Goal: Task Accomplishment & Management: Use online tool/utility

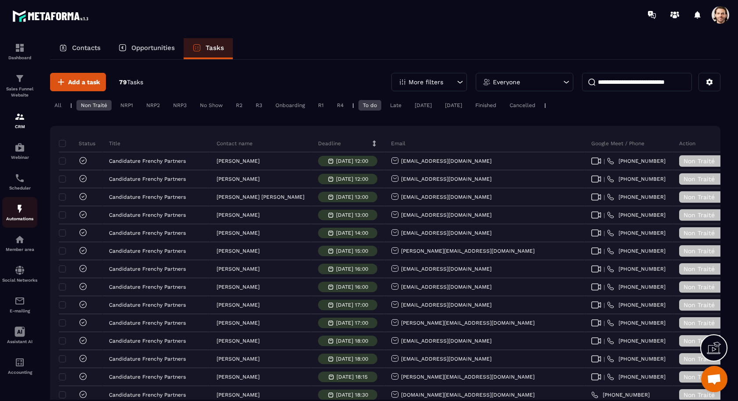
click at [24, 213] on img at bounding box center [19, 209] width 11 height 11
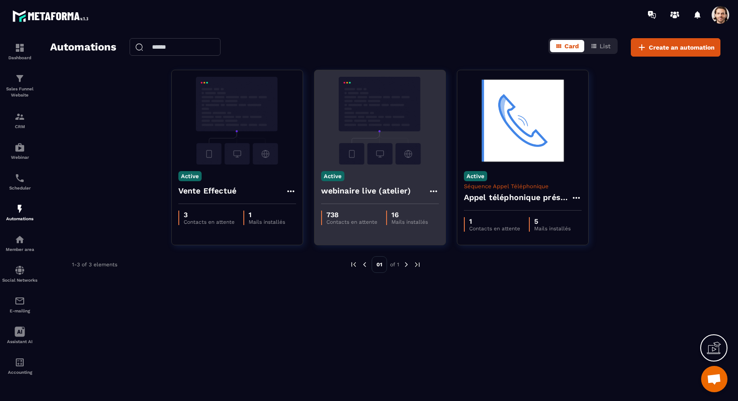
click at [372, 195] on h4 "webinaire live (atelier)" at bounding box center [366, 191] width 90 height 12
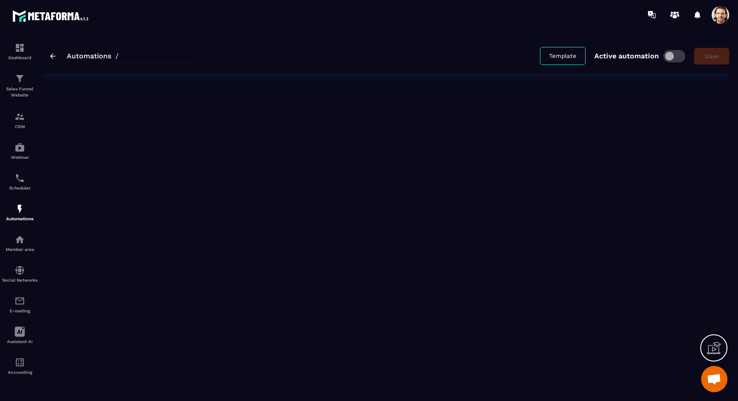
type input "**********"
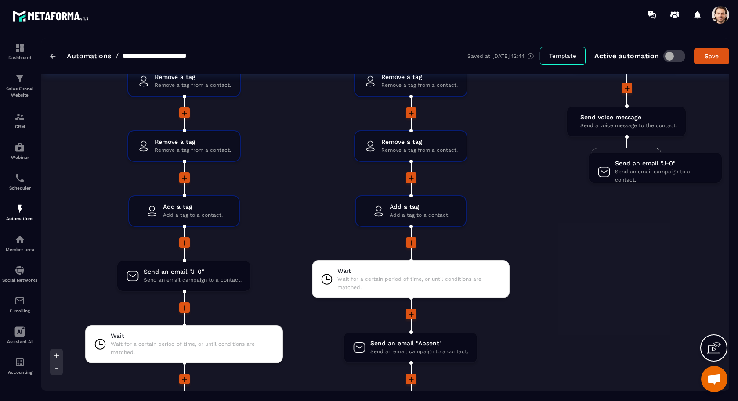
scroll to position [1576, 0]
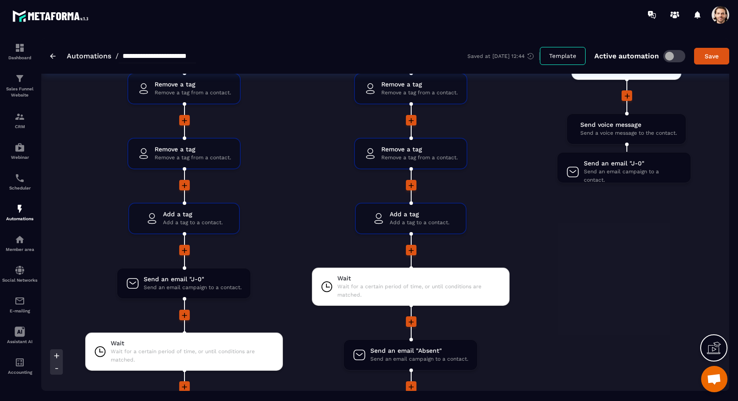
drag, startPoint x: 195, startPoint y: 275, endPoint x: 633, endPoint y: 164, distance: 452.5
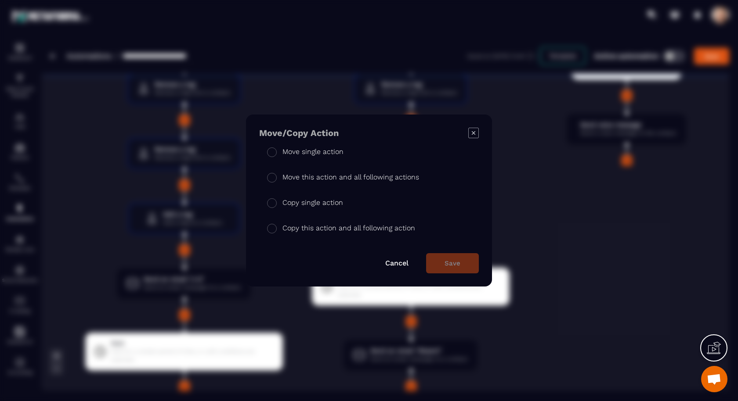
click at [330, 152] on p "Move single action" at bounding box center [312, 152] width 61 height 11
click at [460, 258] on button "Save" at bounding box center [452, 263] width 53 height 20
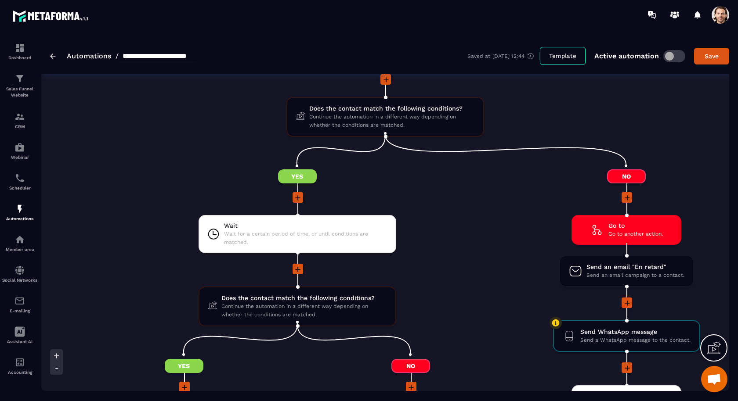
scroll to position [1239, 0]
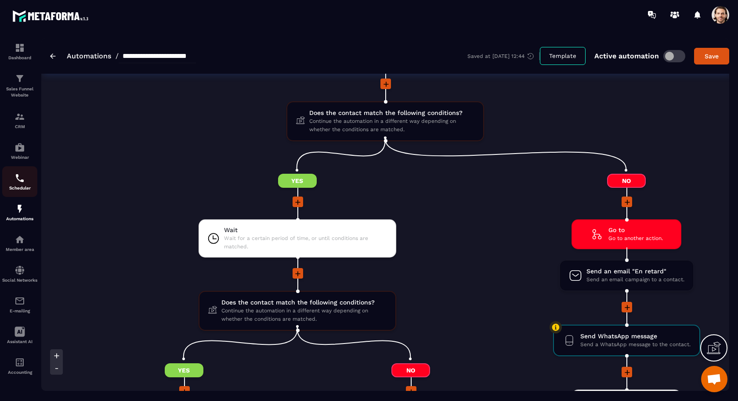
click at [24, 188] on p "Scheduler" at bounding box center [19, 188] width 35 height 5
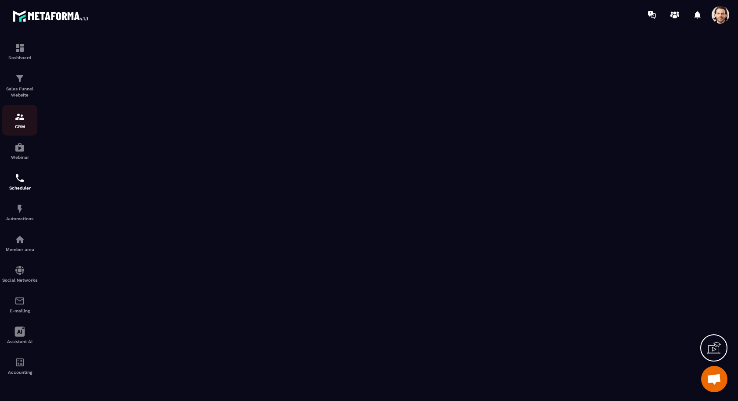
click at [18, 123] on div "CRM" at bounding box center [19, 121] width 35 height 18
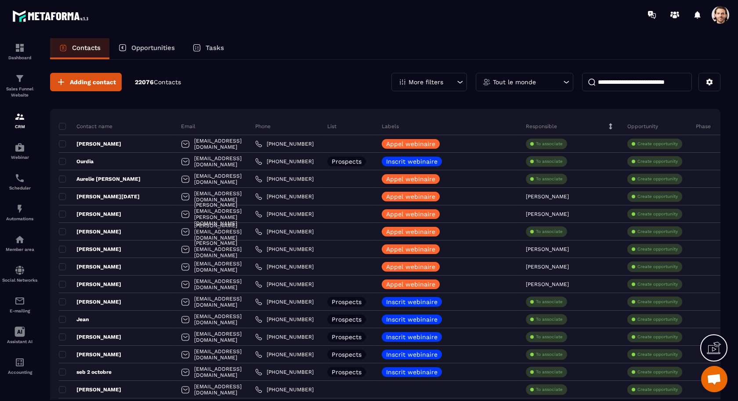
click at [209, 50] on p "Tasks" at bounding box center [215, 48] width 18 height 8
